Goal: Task Accomplishment & Management: Use online tool/utility

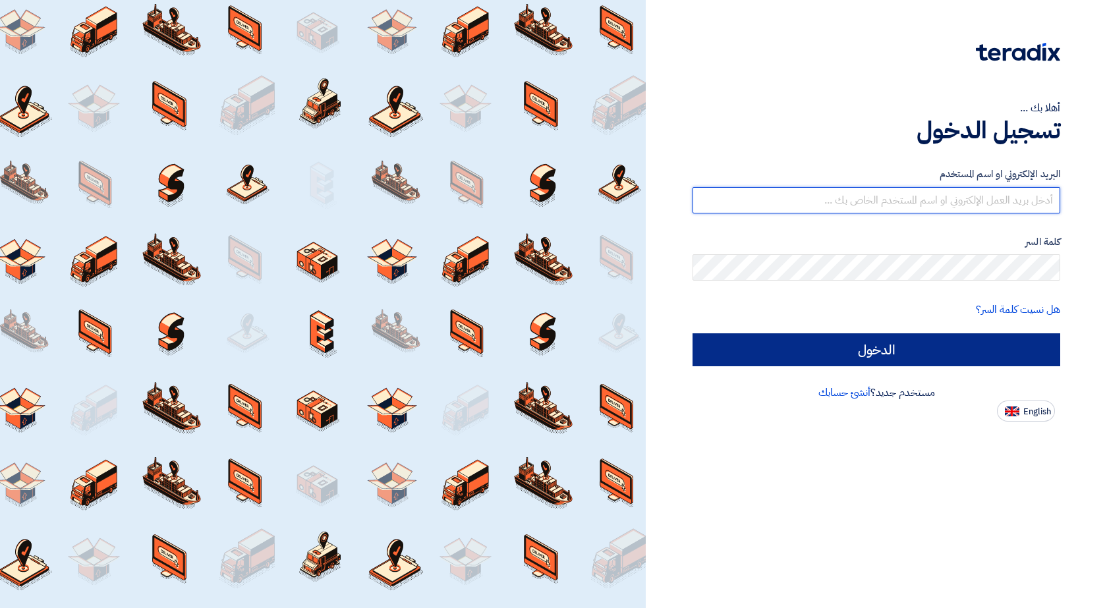
type input "[EMAIL_ADDRESS][DOMAIN_NAME]"
click at [919, 354] on input "الدخول" at bounding box center [876, 349] width 368 height 33
click at [877, 352] on input "الدخول" at bounding box center [876, 349] width 368 height 33
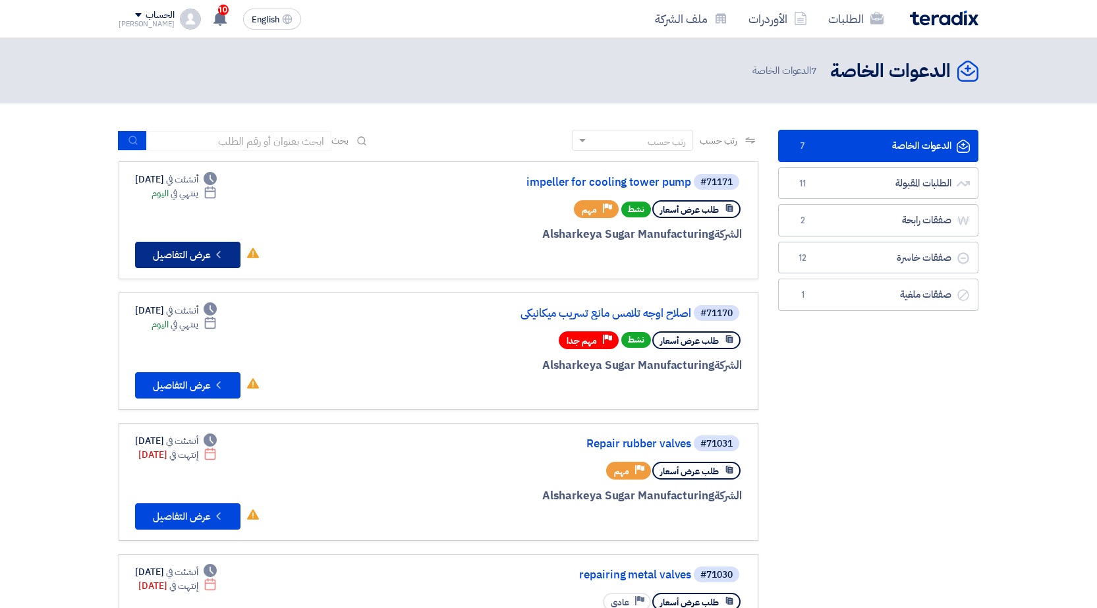
click at [186, 260] on button "Check details عرض التفاصيل" at bounding box center [187, 255] width 105 height 26
click at [180, 254] on button "Check details عرض التفاصيل" at bounding box center [187, 255] width 105 height 26
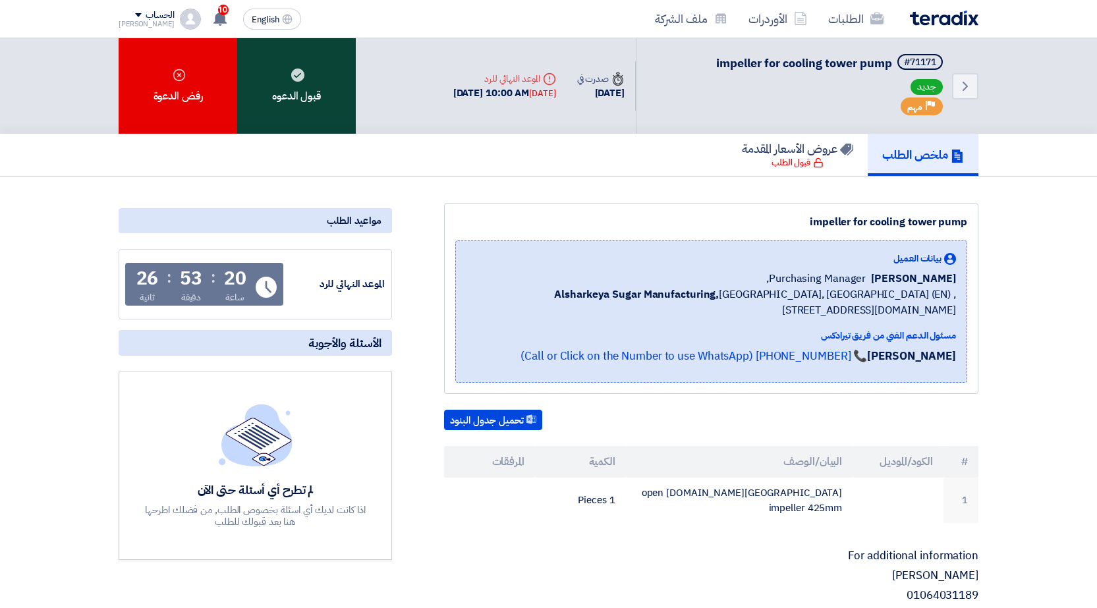
click at [327, 92] on div "قبول الدعوه" at bounding box center [296, 86] width 119 height 96
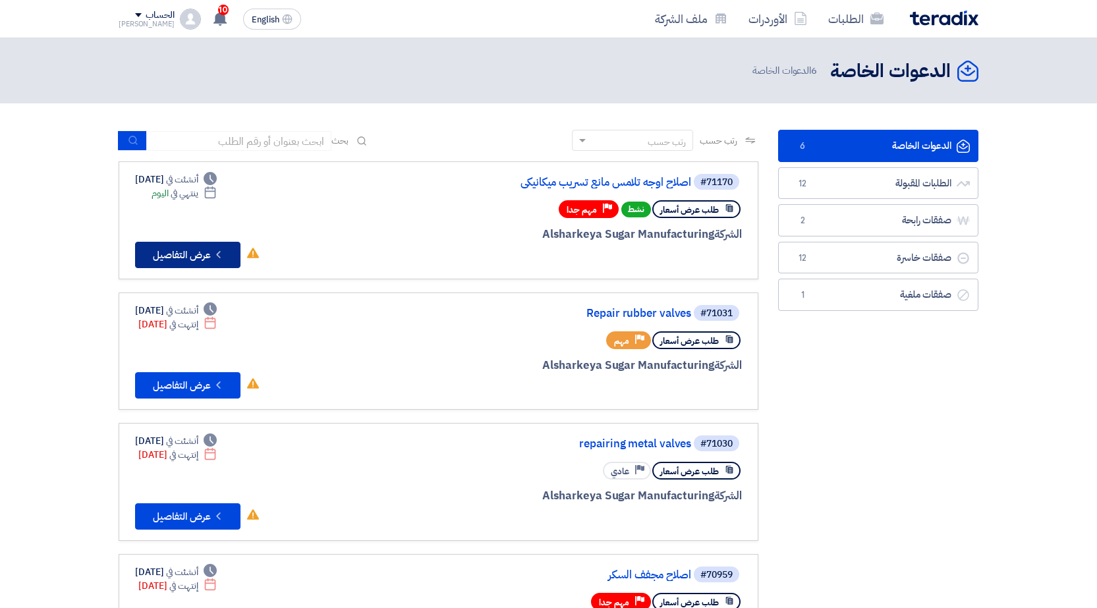
click at [204, 256] on button "Check details عرض التفاصيل" at bounding box center [187, 255] width 105 height 26
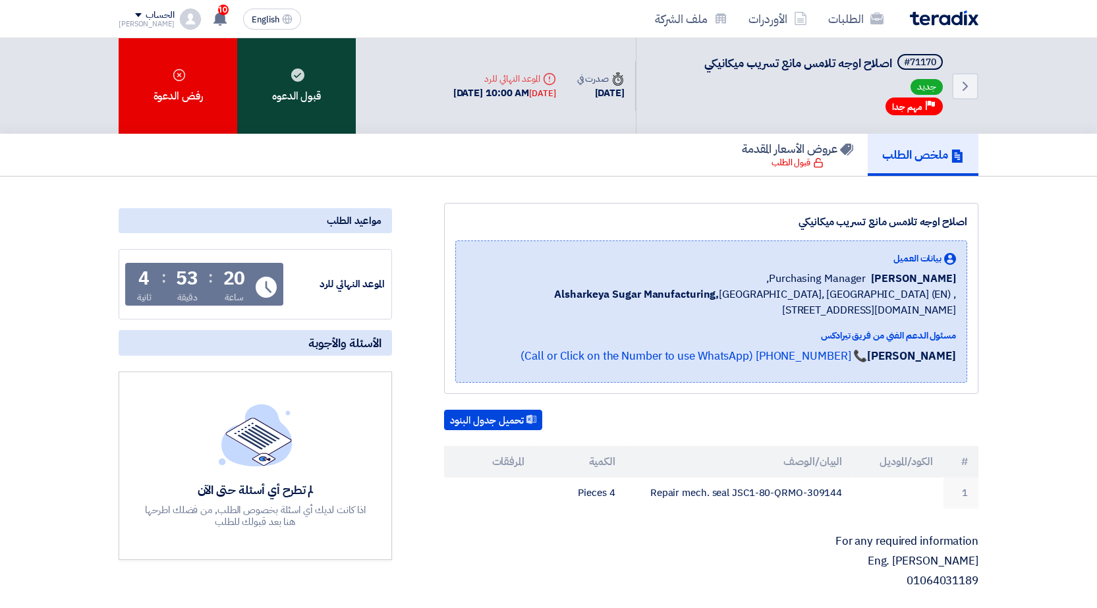
click at [311, 81] on div "قبول الدعوه" at bounding box center [296, 86] width 119 height 96
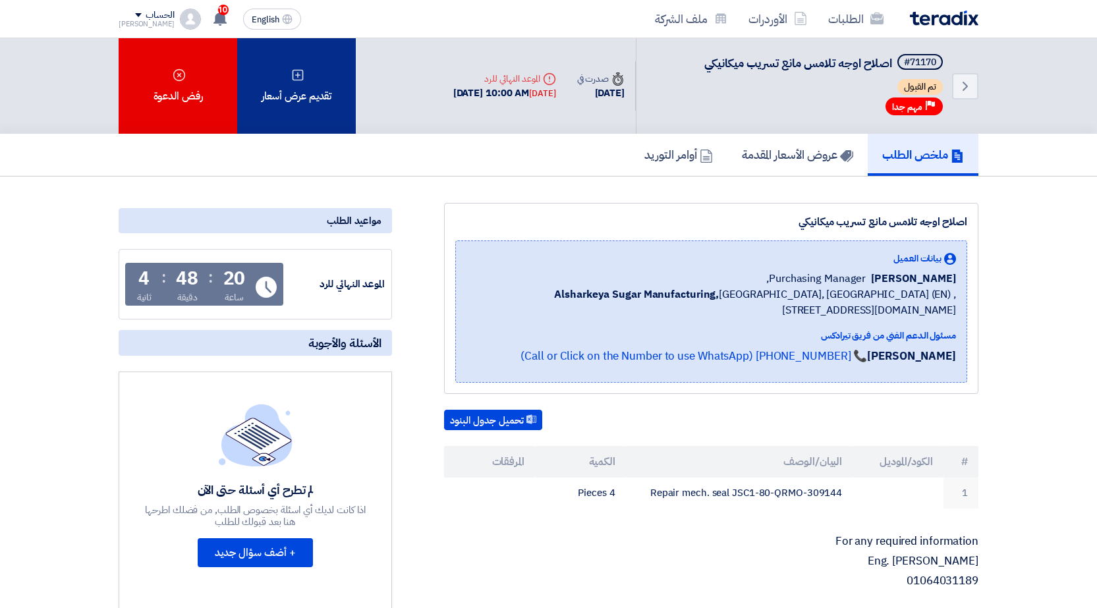
click at [265, 90] on div "تقديم عرض أسعار" at bounding box center [296, 86] width 119 height 96
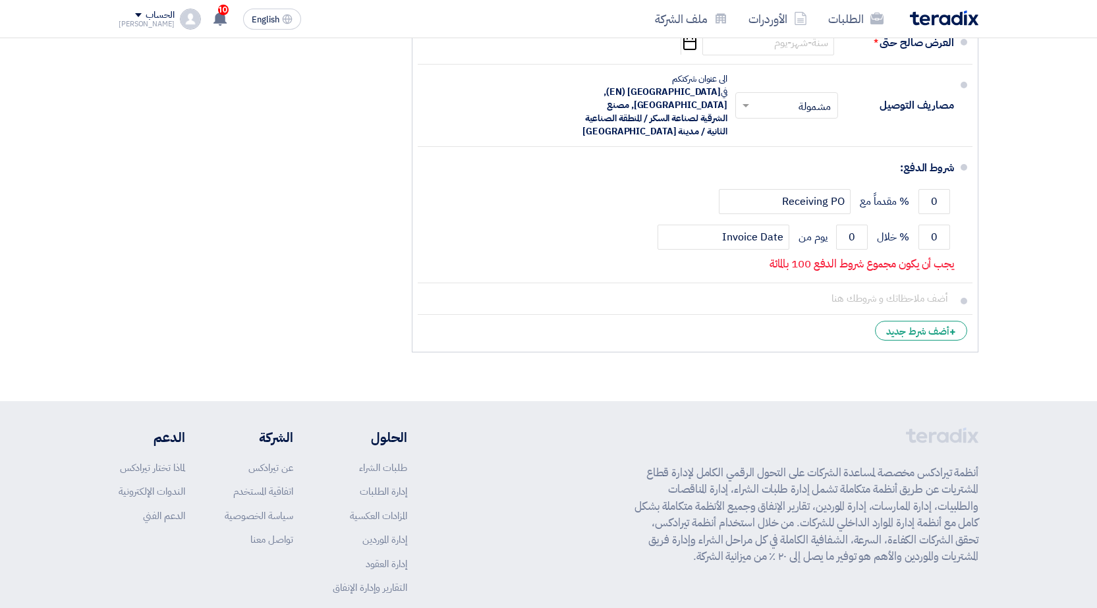
scroll to position [901, 0]
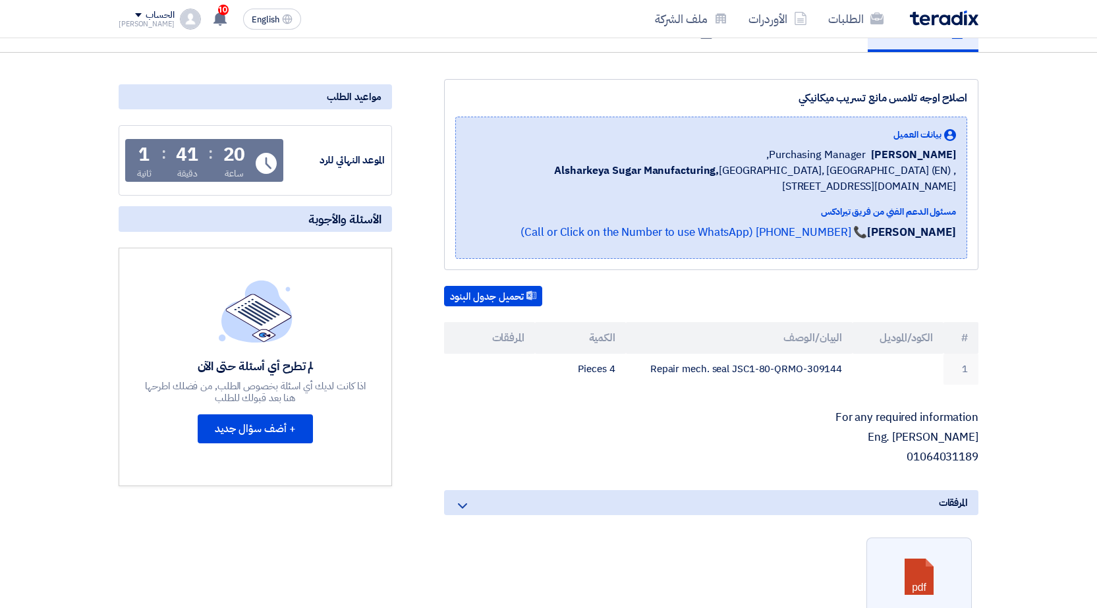
scroll to position [329, 0]
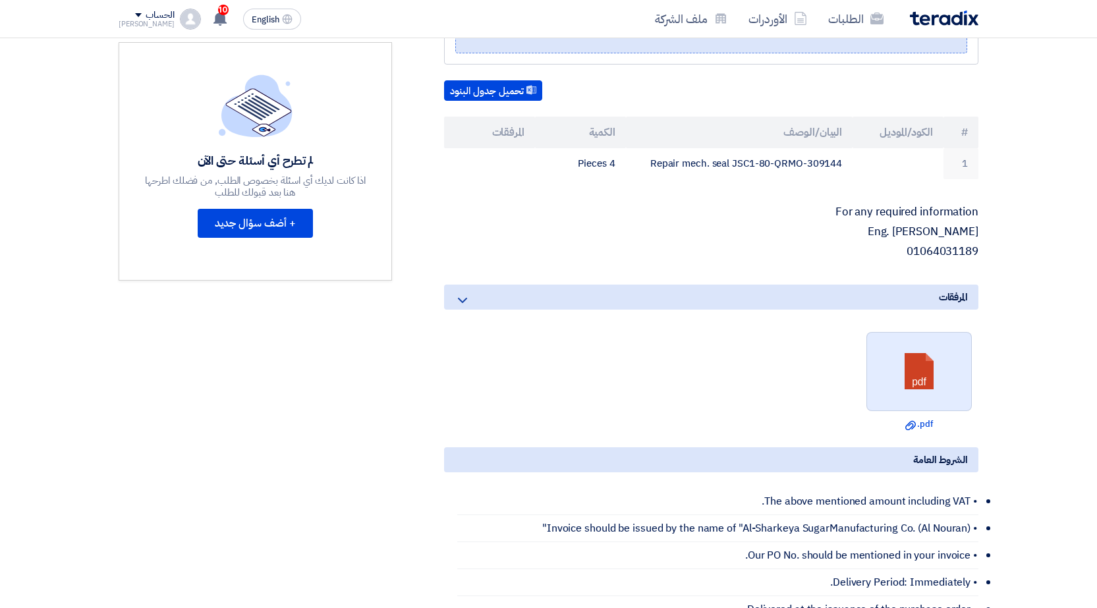
click at [910, 374] on link at bounding box center [919, 372] width 105 height 79
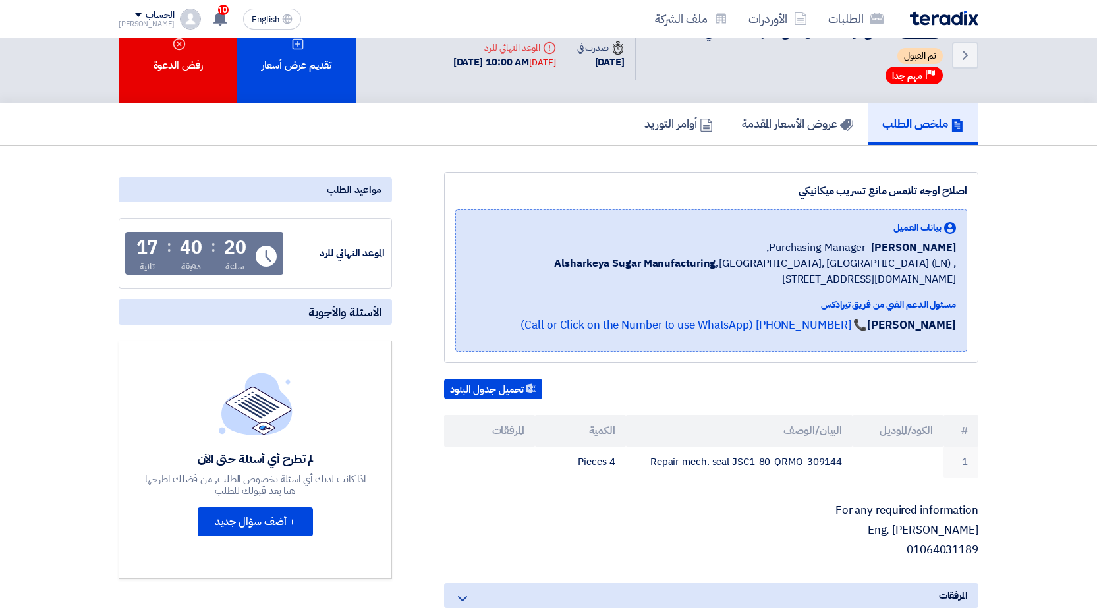
scroll to position [0, 0]
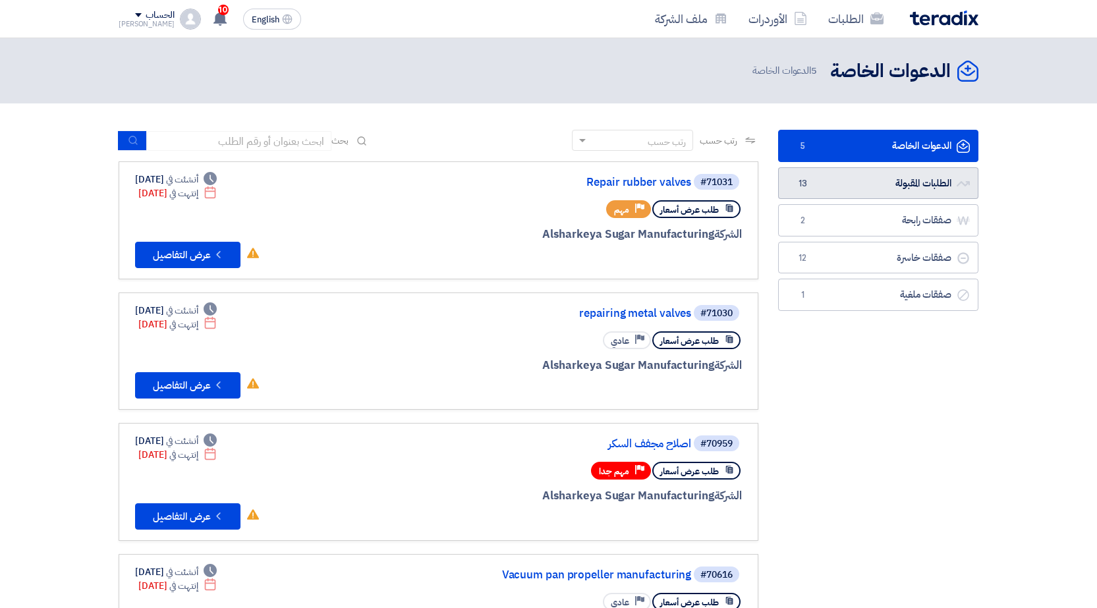
click at [865, 188] on link "الطلبات المقبولة الطلبات المقبولة 13" at bounding box center [878, 183] width 200 height 32
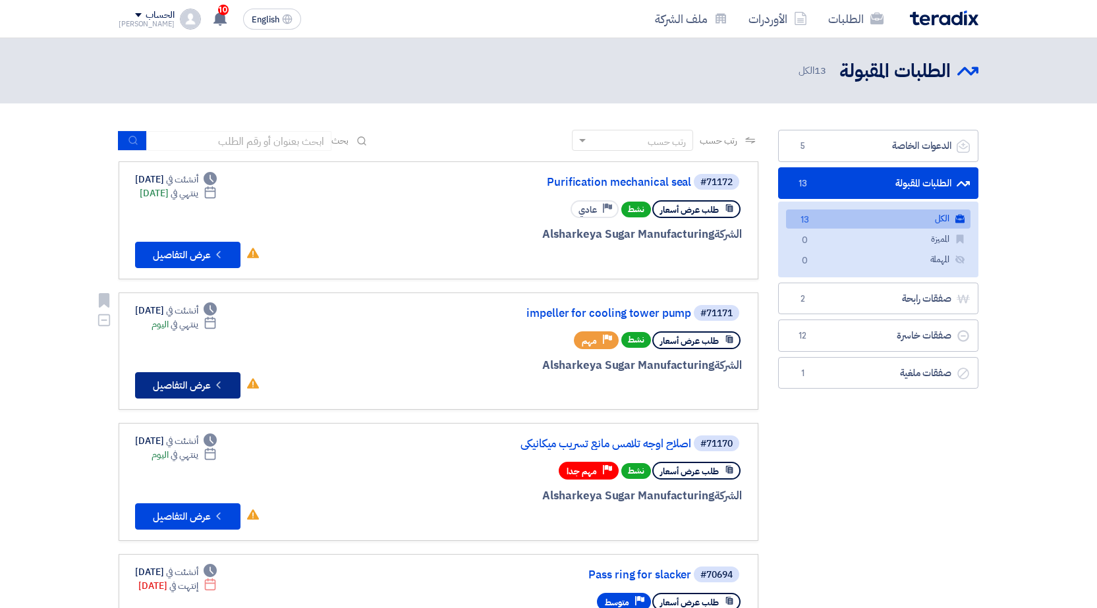
click at [198, 391] on button "Check details عرض التفاصيل" at bounding box center [187, 385] width 105 height 26
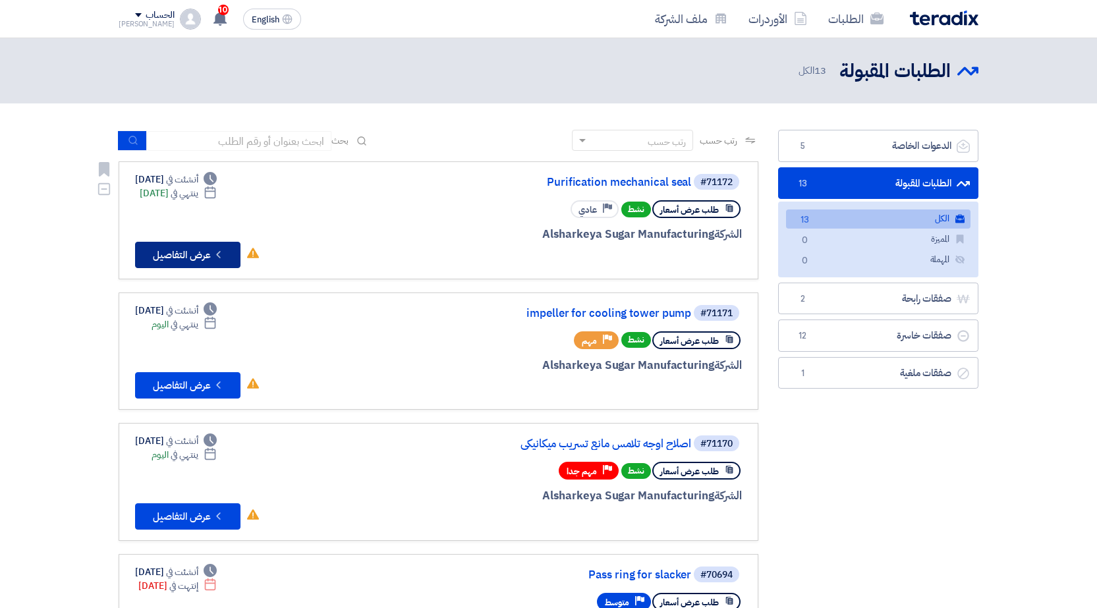
click at [199, 256] on button "Check details عرض التفاصيل" at bounding box center [187, 255] width 105 height 26
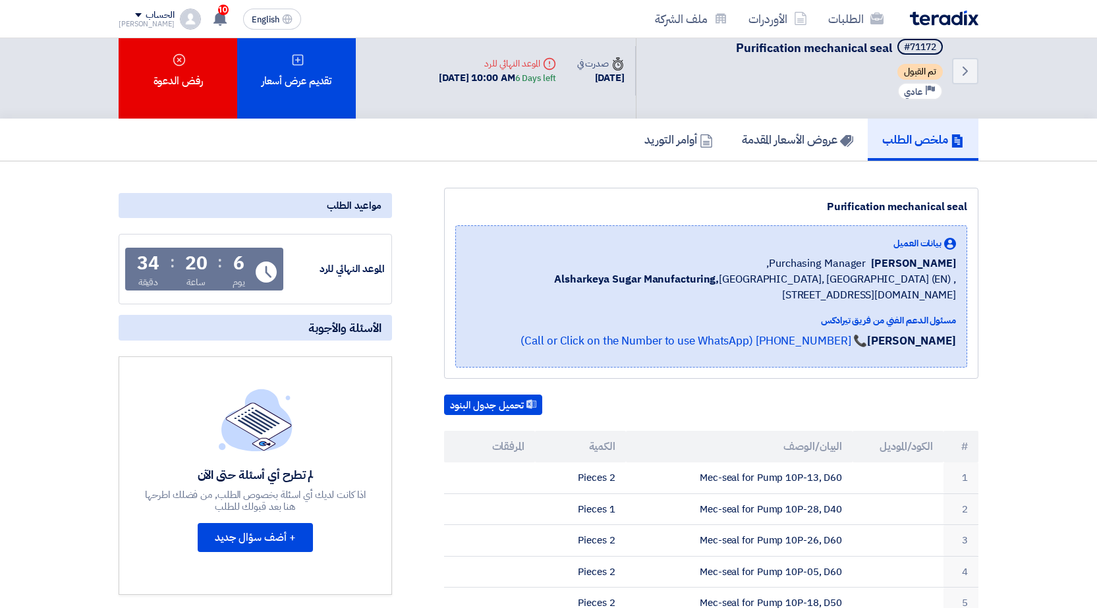
scroll to position [848, 0]
